Goal: Task Accomplishment & Management: Manage account settings

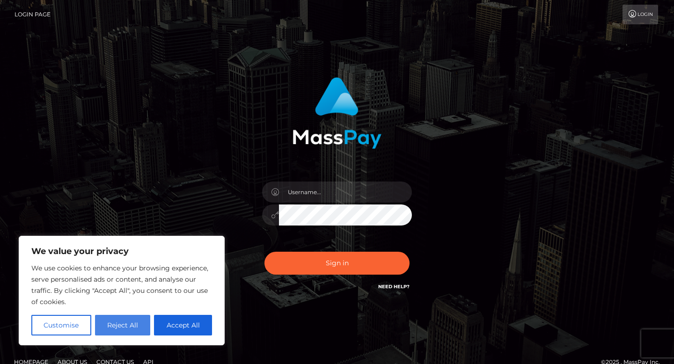
click at [127, 328] on button "Reject All" at bounding box center [123, 325] width 56 height 21
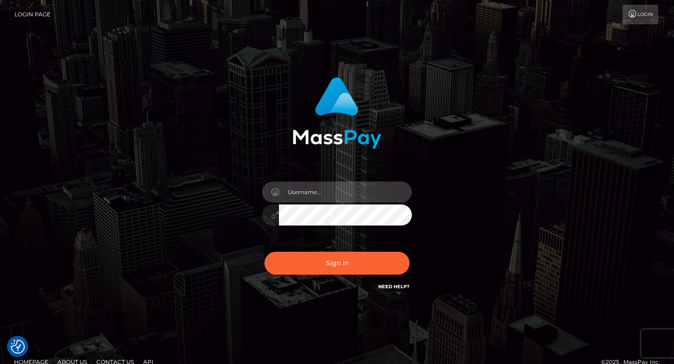
click at [338, 195] on input "text" at bounding box center [345, 192] width 133 height 21
type input "snnstiktok@gmail.com"
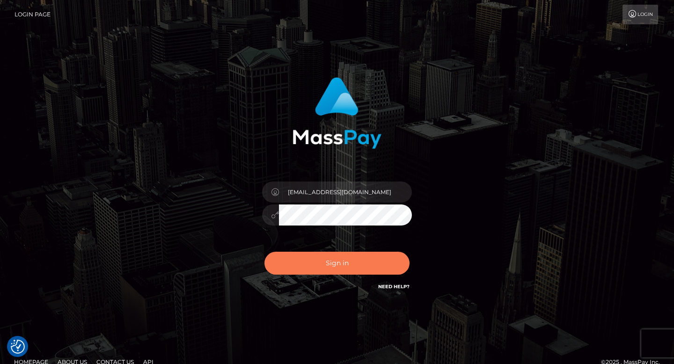
click at [341, 260] on button "Sign in" at bounding box center [337, 263] width 145 height 23
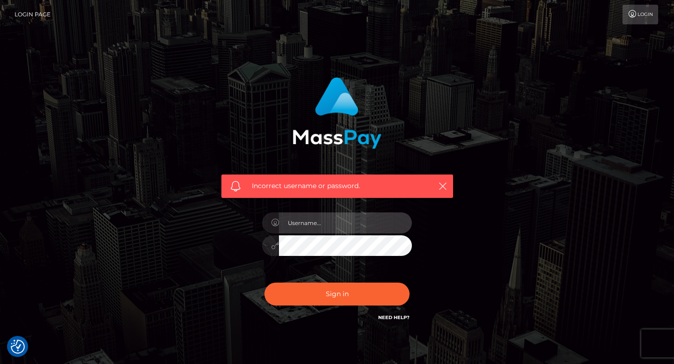
click at [348, 230] on input "text" at bounding box center [345, 223] width 133 height 21
type input "[EMAIL_ADDRESS][DOMAIN_NAME]"
click at [277, 241] on div at bounding box center [270, 246] width 17 height 21
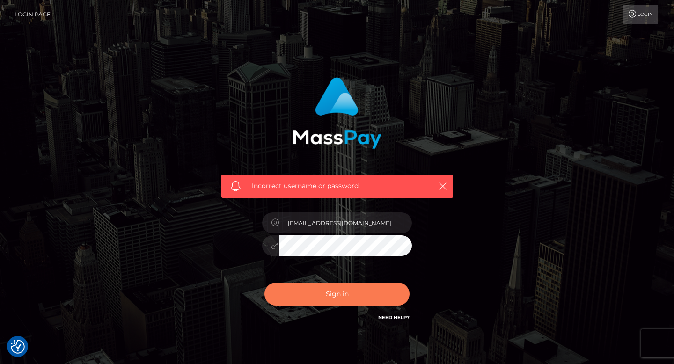
click at [329, 297] on button "Sign in" at bounding box center [337, 294] width 145 height 23
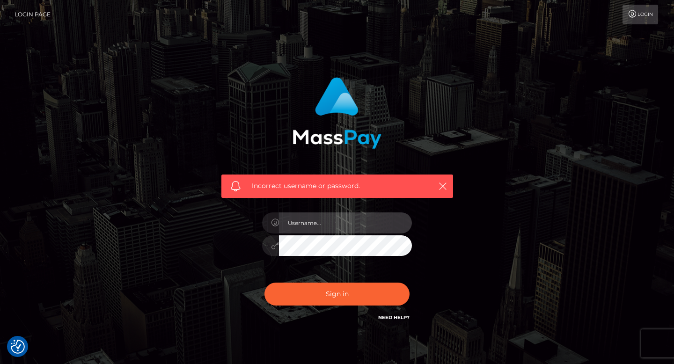
click at [354, 224] on input "text" at bounding box center [345, 223] width 133 height 21
type input "snnstiktok@gmail.com"
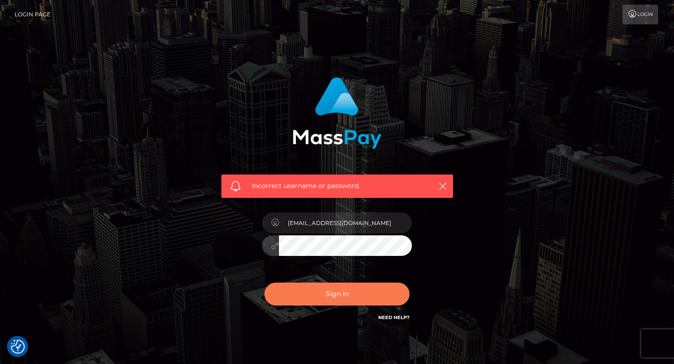
click at [311, 292] on button "Sign in" at bounding box center [337, 294] width 145 height 23
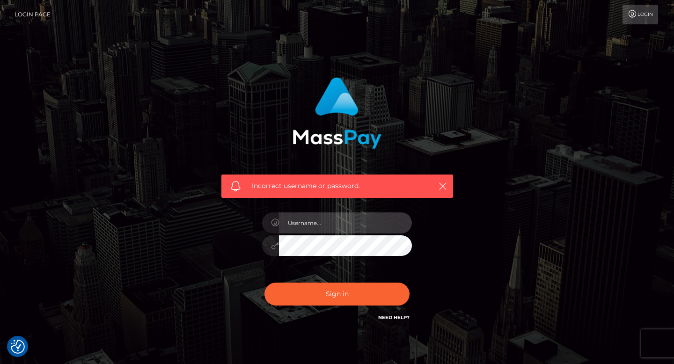
click at [323, 226] on input "text" at bounding box center [345, 223] width 133 height 21
type input "chancendiho"
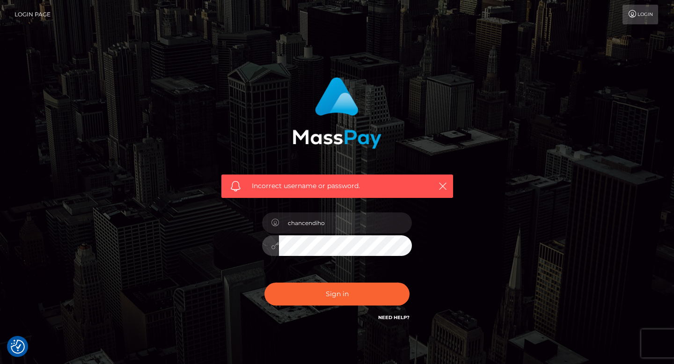
click at [265, 283] on button "Sign in" at bounding box center [337, 294] width 145 height 23
click at [391, 317] on link "Need Help?" at bounding box center [393, 318] width 31 height 6
click at [637, 18] on link "Login" at bounding box center [641, 15] width 36 height 20
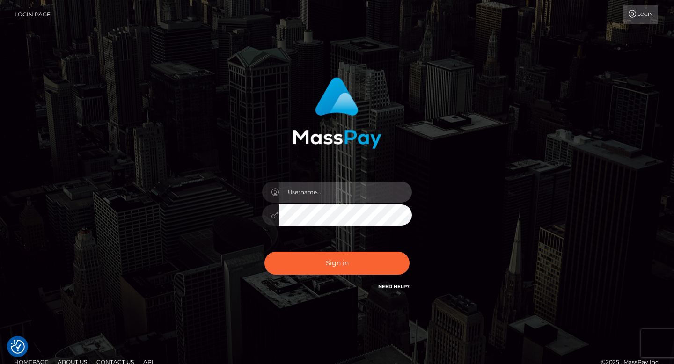
click at [347, 193] on input "text" at bounding box center [345, 192] width 133 height 21
type input "[EMAIL_ADDRESS][DOMAIN_NAME]"
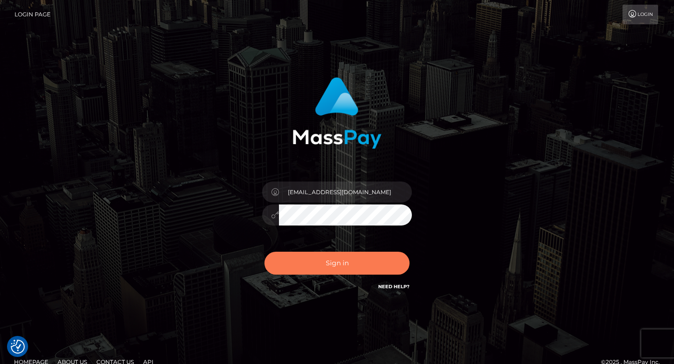
click at [336, 270] on button "Sign in" at bounding box center [337, 263] width 145 height 23
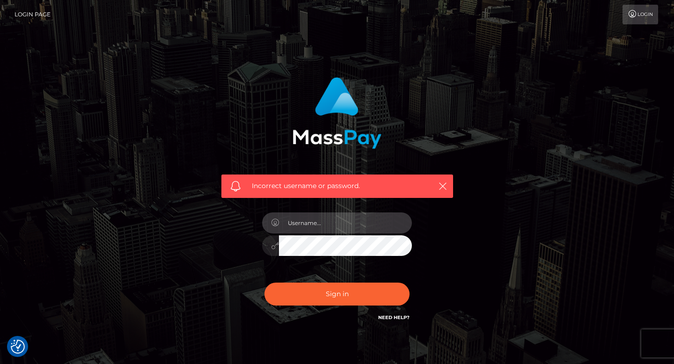
click at [348, 222] on input "text" at bounding box center [345, 223] width 133 height 21
type input "snnstiktok@gmail.com"
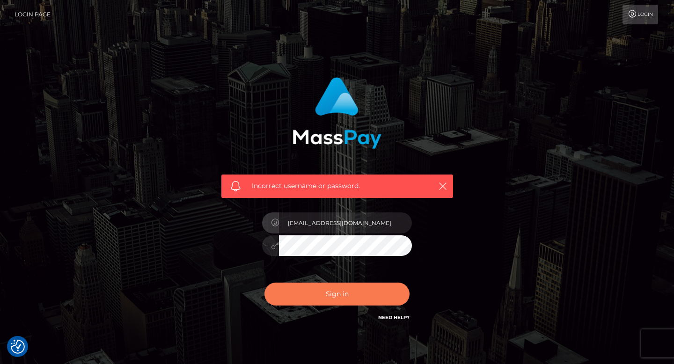
click at [348, 296] on button "Sign in" at bounding box center [337, 294] width 145 height 23
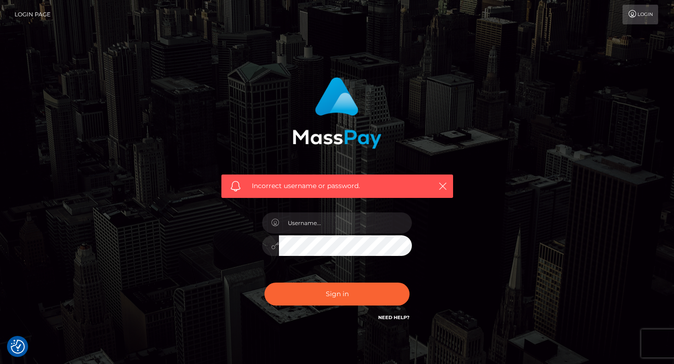
click at [399, 318] on link "Need Help?" at bounding box center [393, 318] width 31 height 6
click at [327, 226] on input "text" at bounding box center [345, 223] width 133 height 21
